Goal: Information Seeking & Learning: Learn about a topic

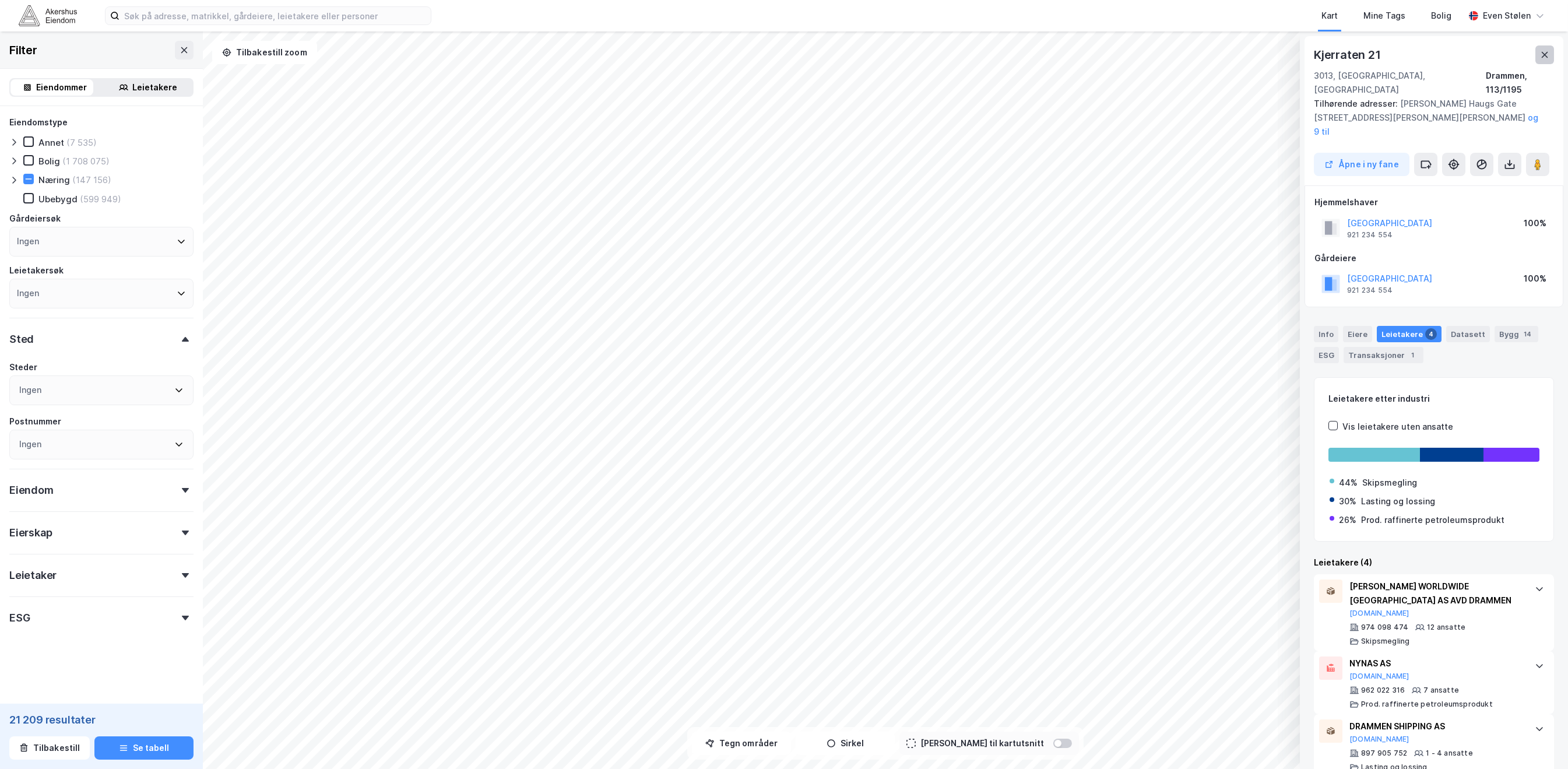
click at [1545, 54] on icon at bounding box center [1545, 55] width 6 height 6
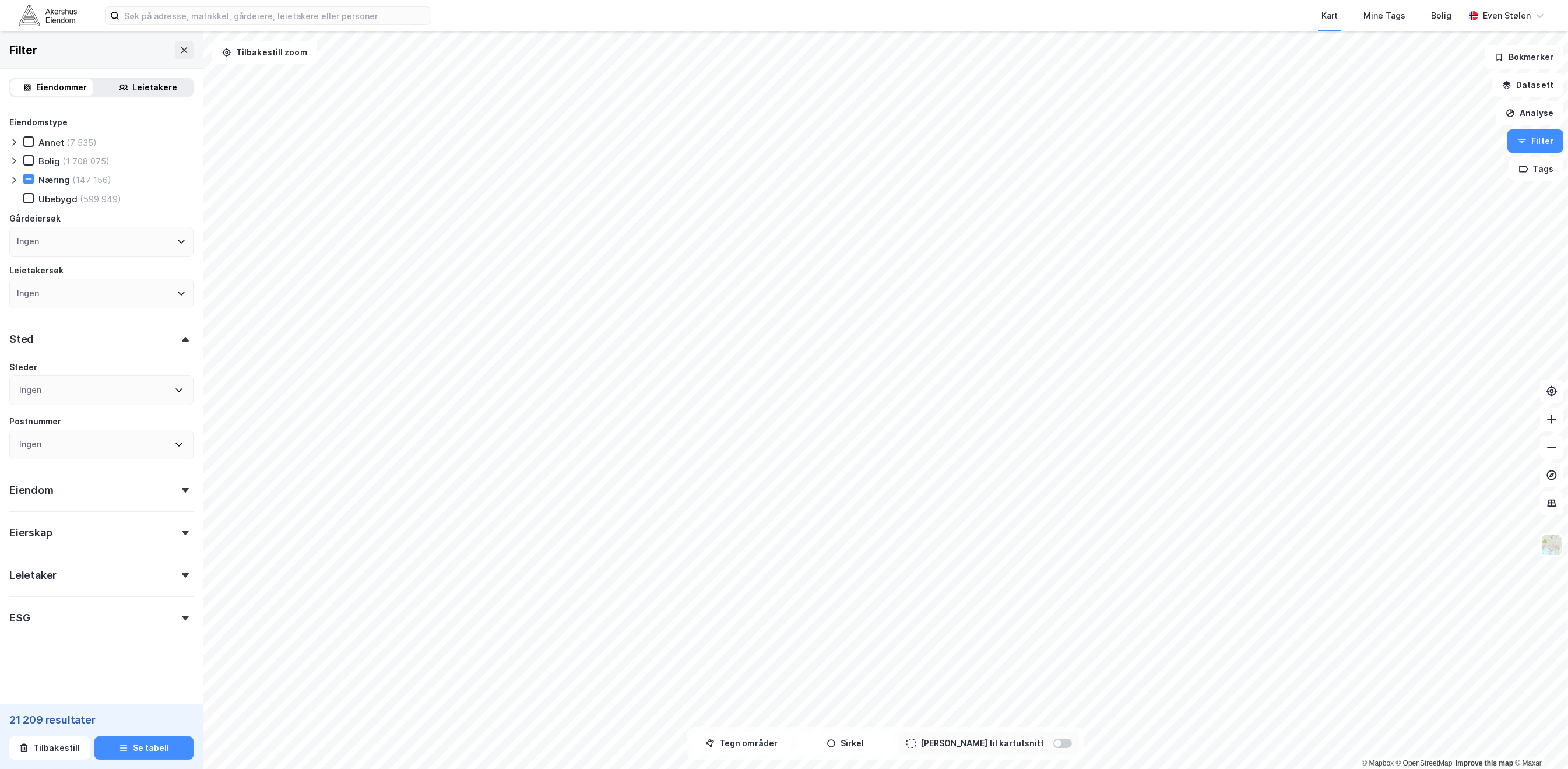
click at [12, 180] on icon at bounding box center [13, 180] width 9 height 9
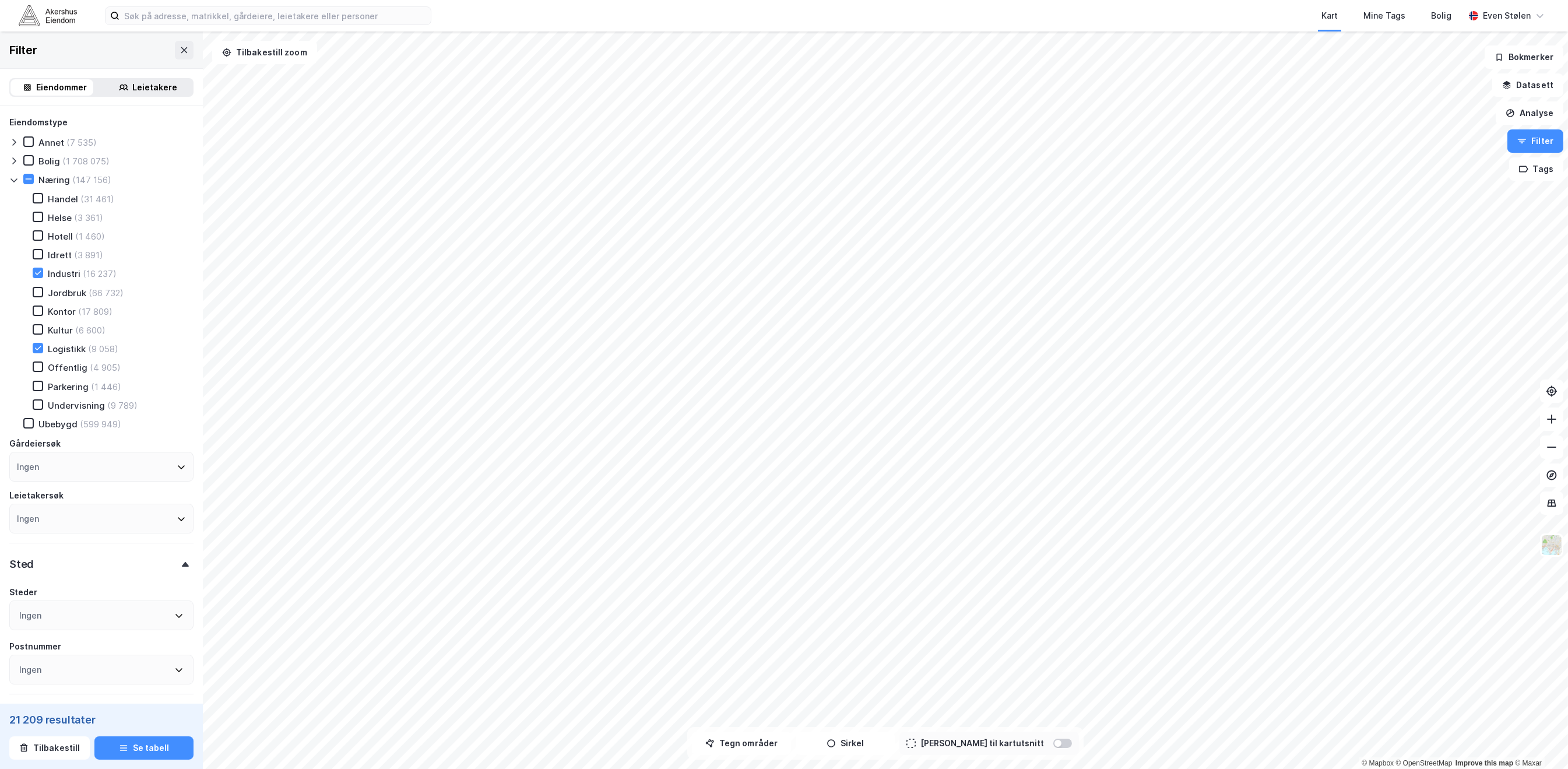
click at [60, 270] on div "Industri" at bounding box center [63, 273] width 33 height 11
click at [36, 270] on icon at bounding box center [38, 273] width 8 height 8
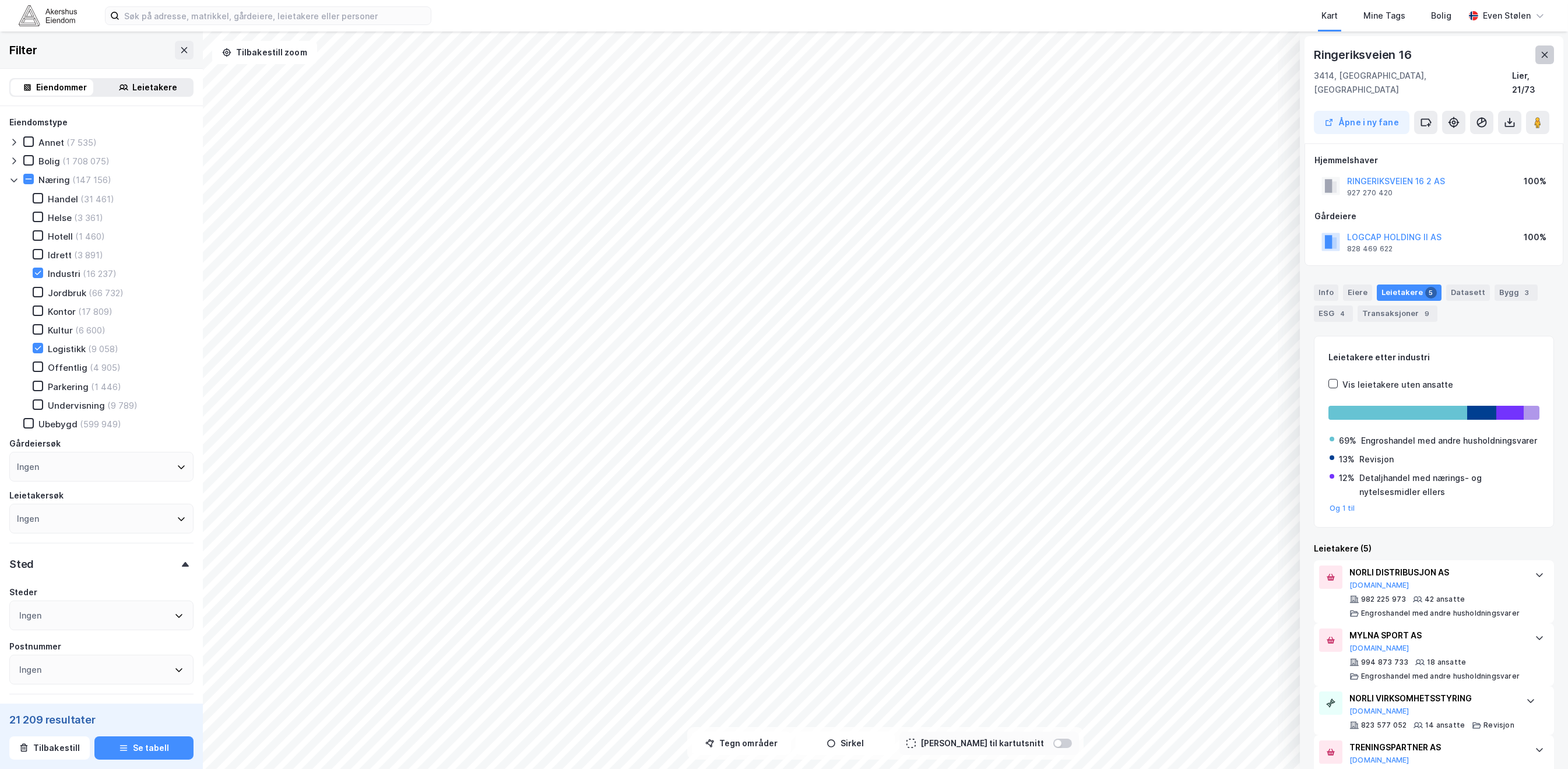
click at [1548, 49] on button at bounding box center [1544, 55] width 19 height 19
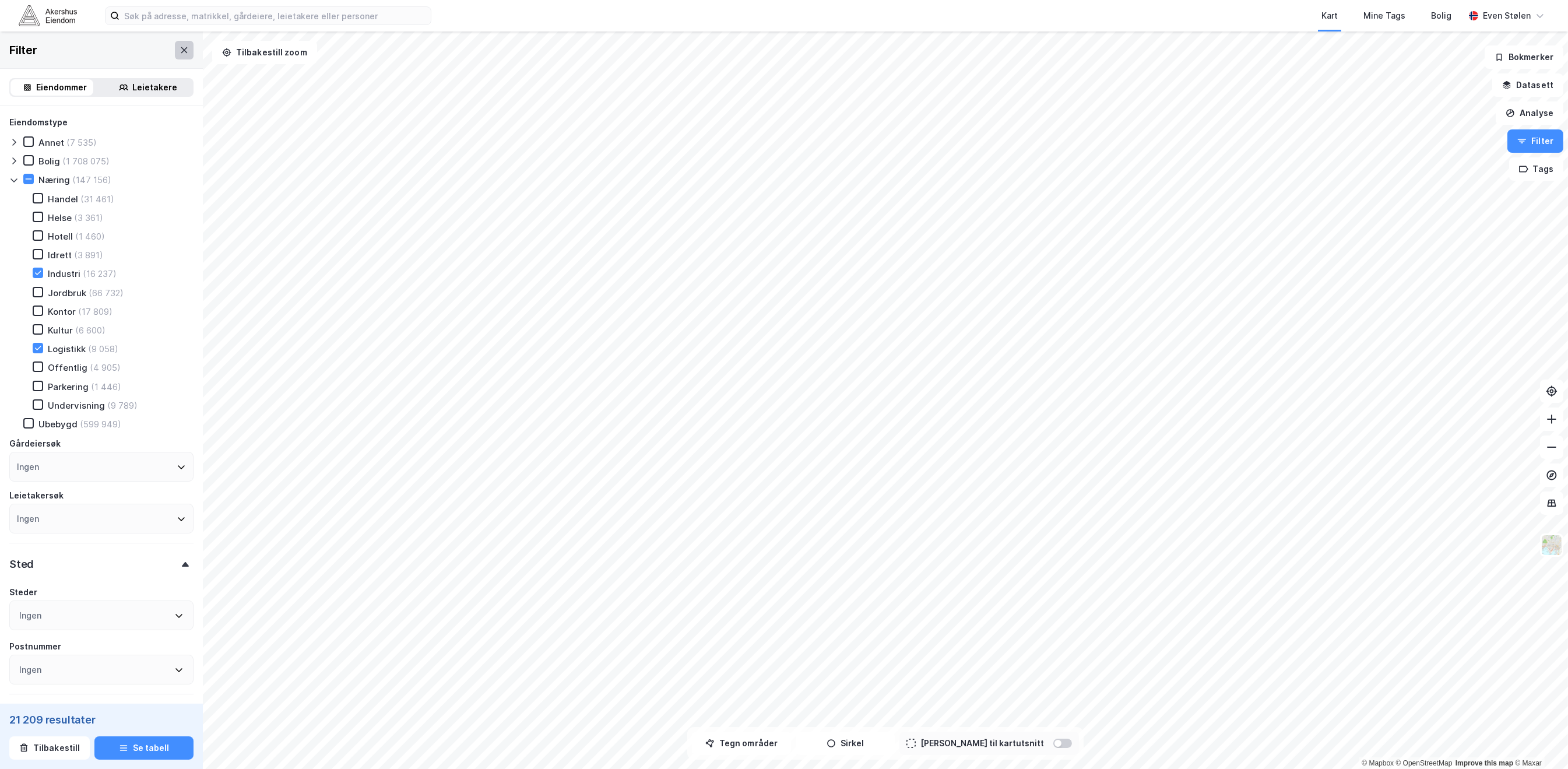
click at [180, 46] on icon at bounding box center [183, 50] width 9 height 9
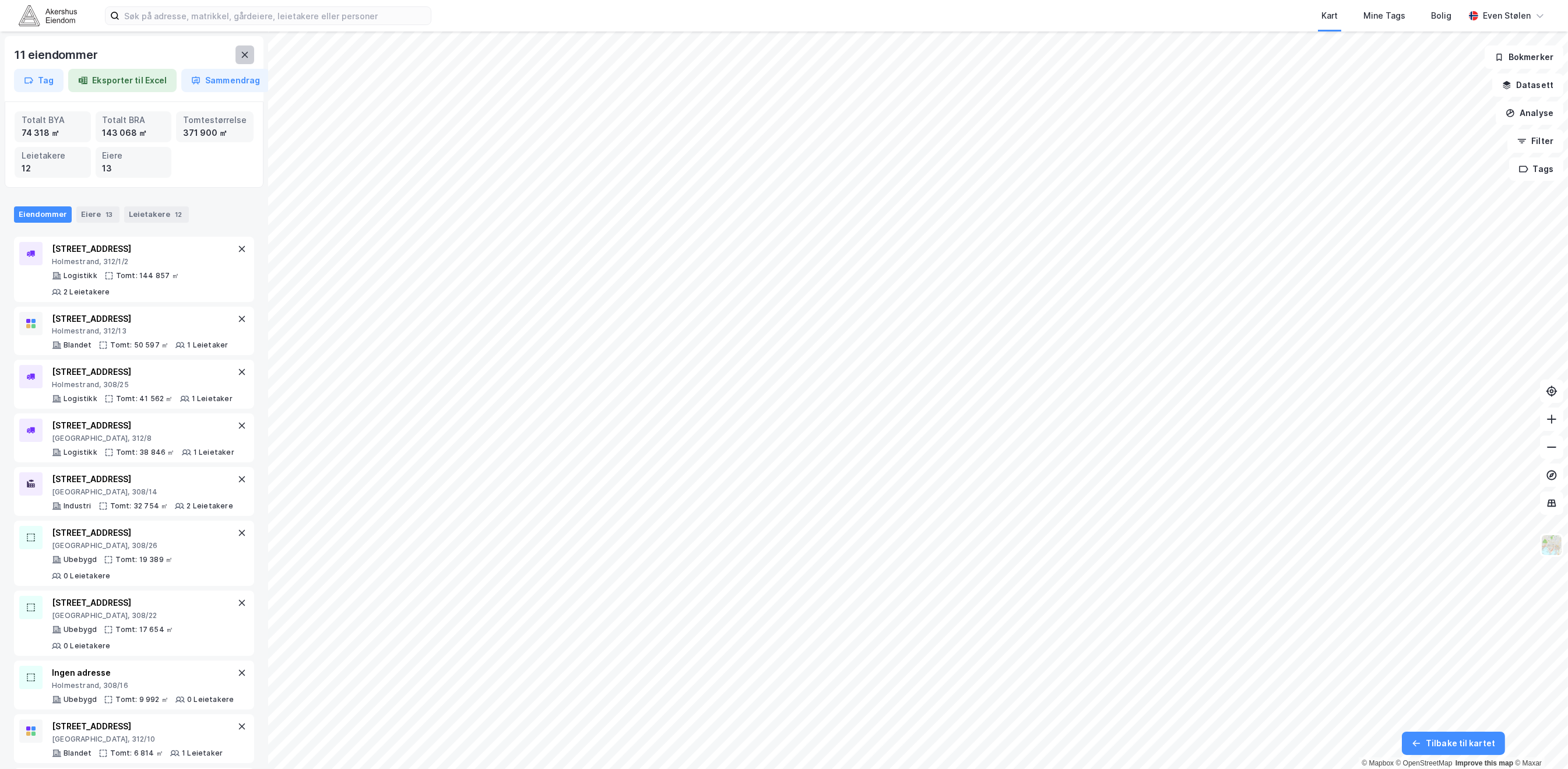
click at [241, 54] on icon at bounding box center [244, 55] width 9 height 9
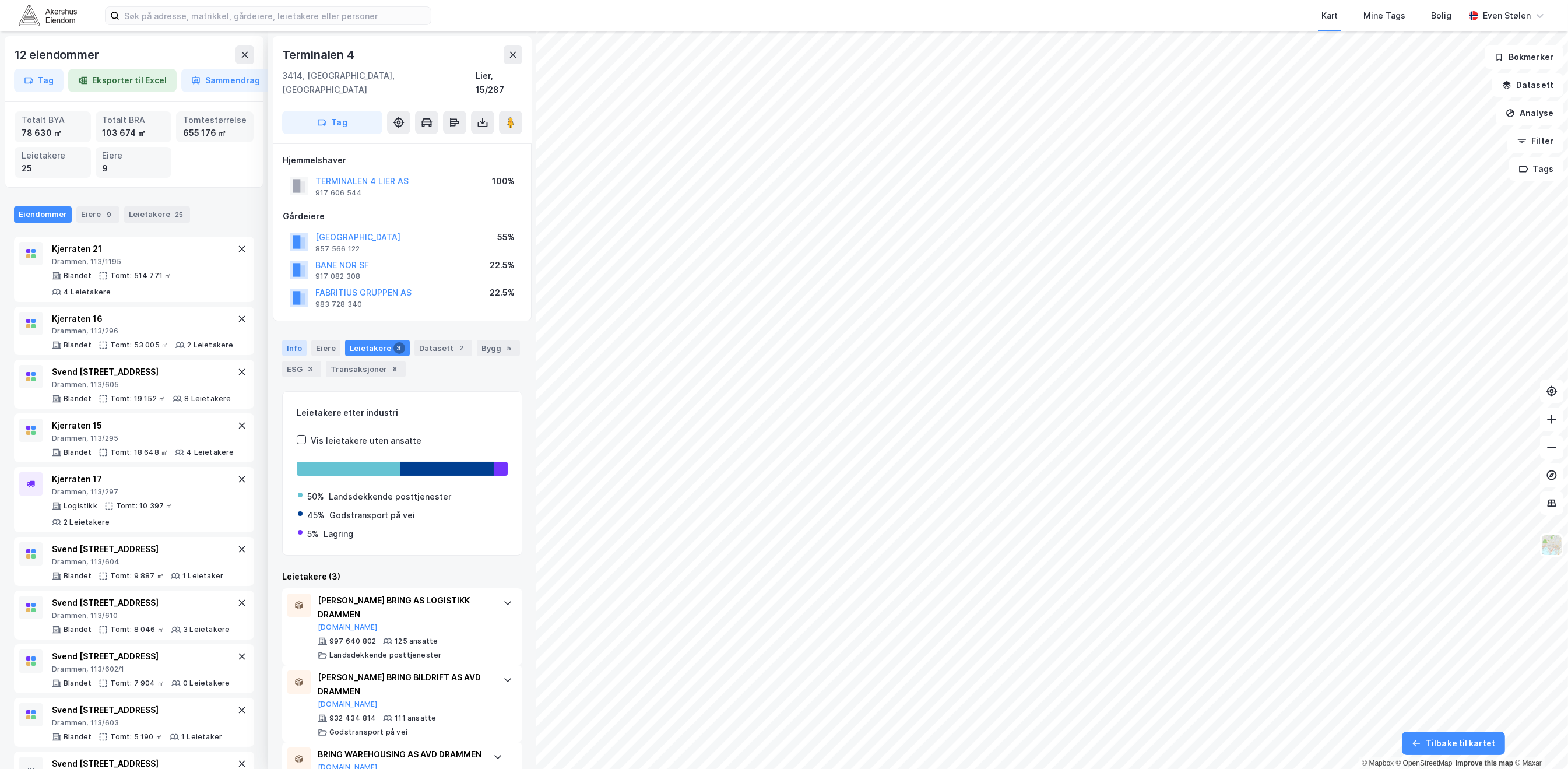
click at [297, 340] on div "Info" at bounding box center [295, 348] width 25 height 16
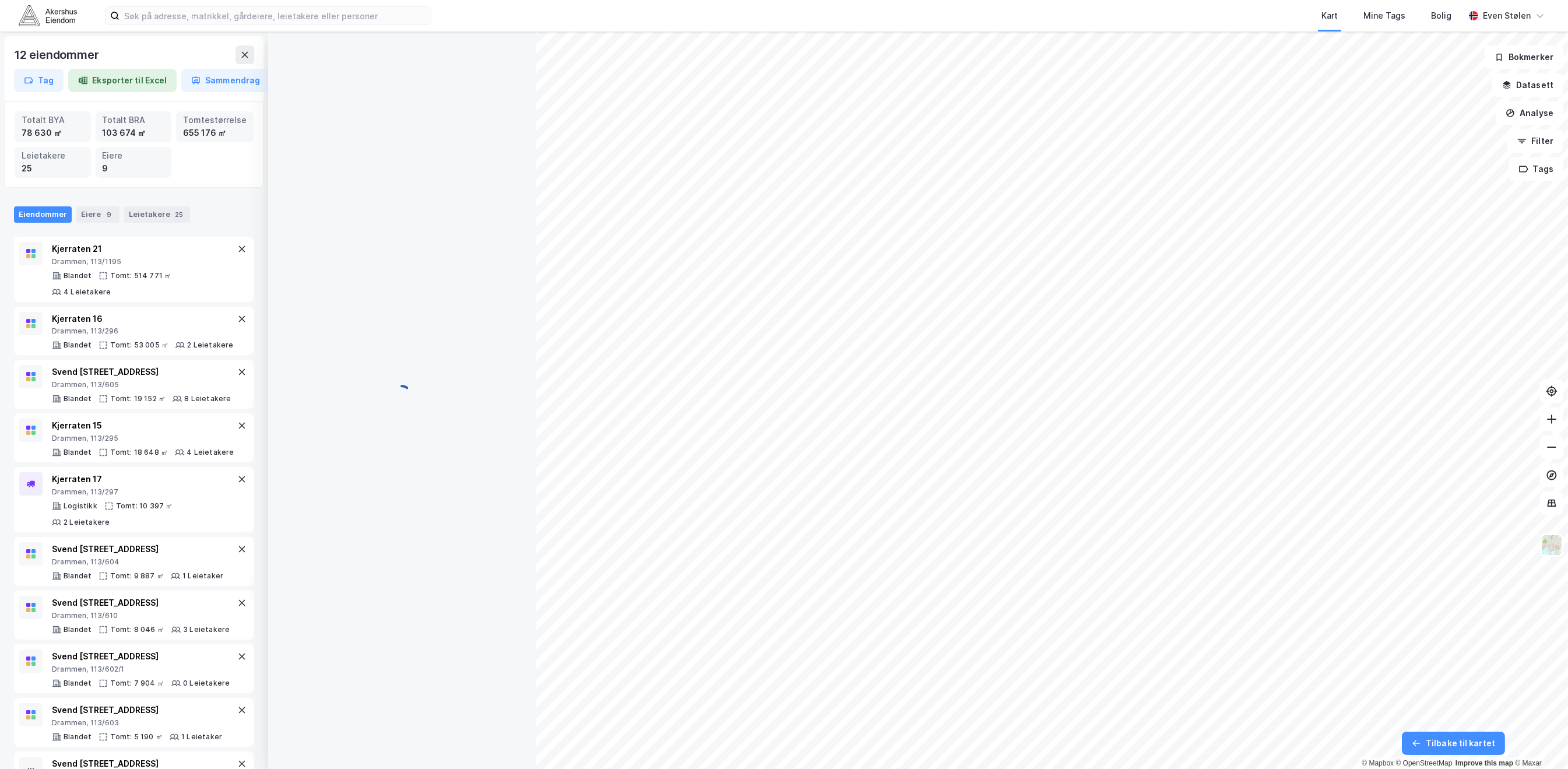
scroll to position [1, 0]
